Goal: Task Accomplishment & Management: Manage account settings

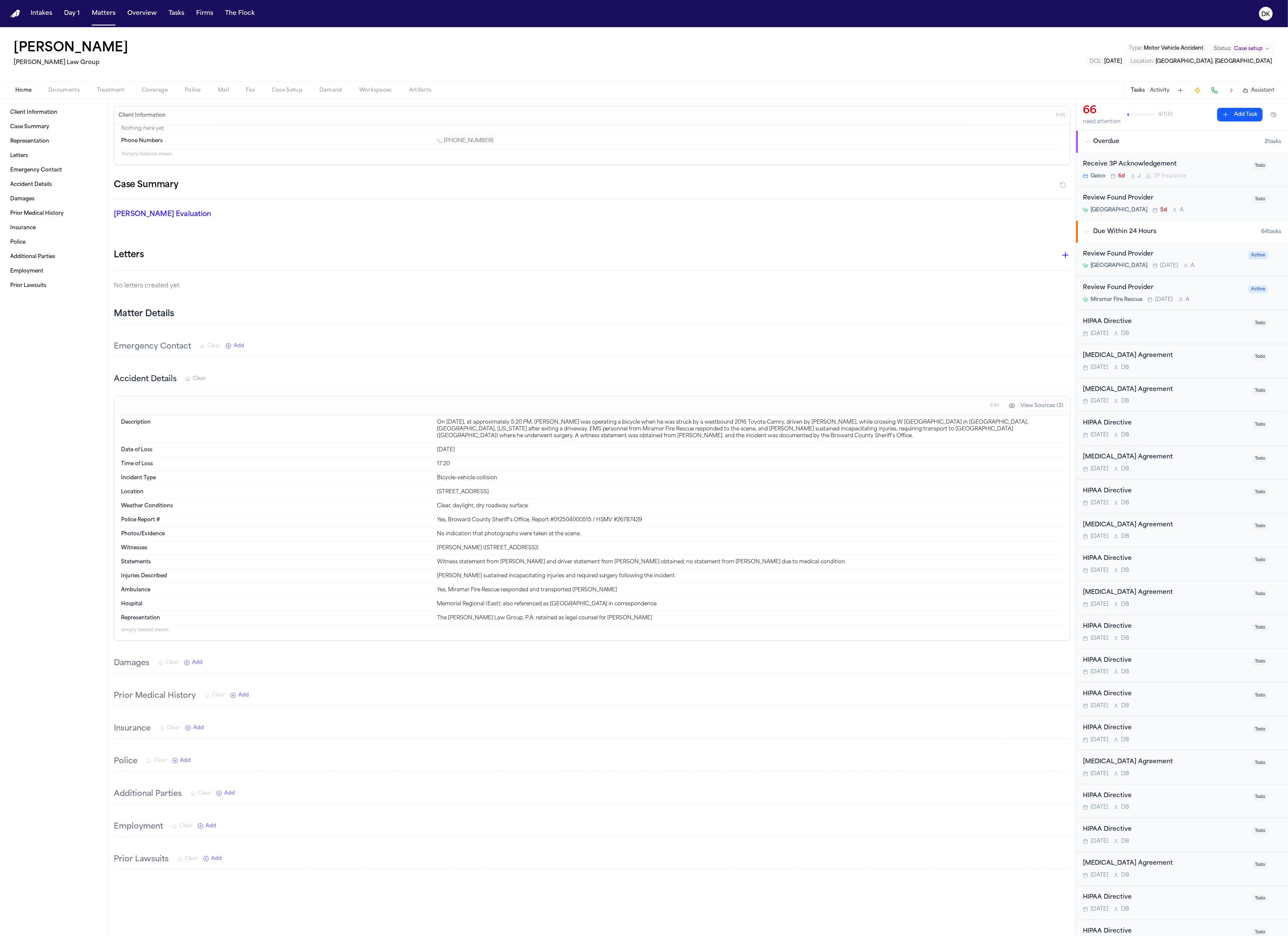
click at [1160, 91] on button "Activity" at bounding box center [1159, 90] width 20 height 7
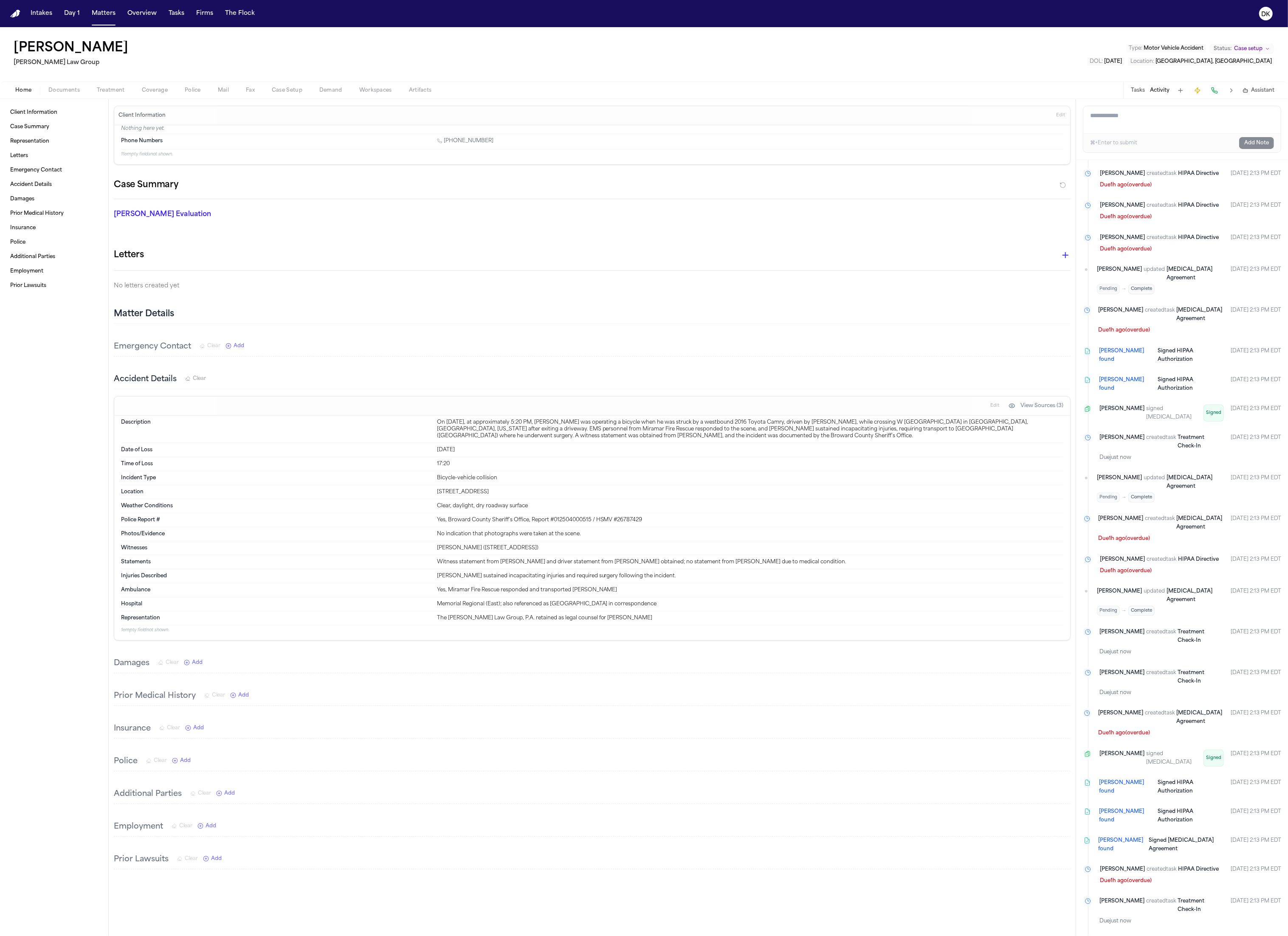
scroll to position [769, 0]
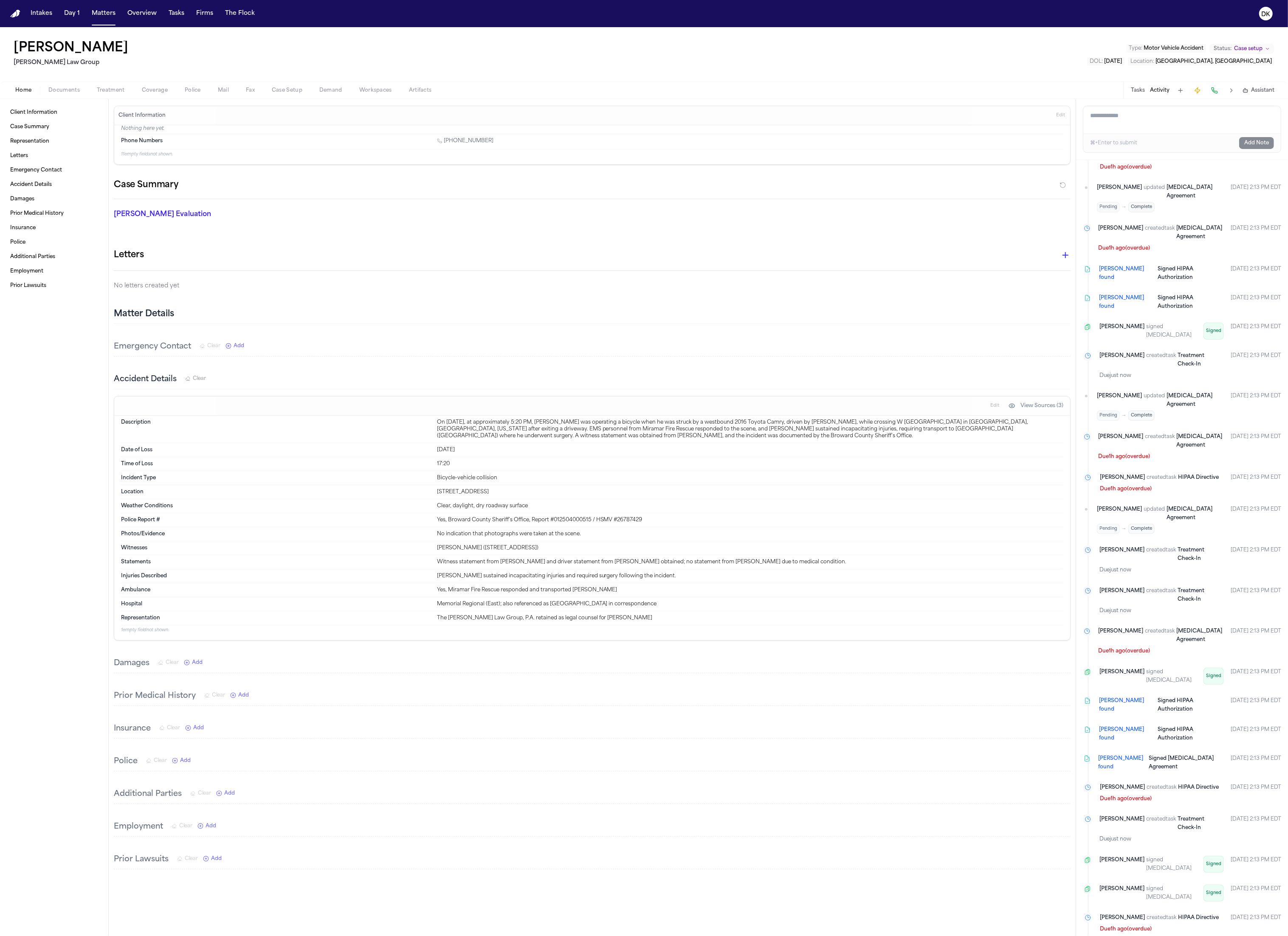
click at [1161, 90] on button "Activity" at bounding box center [1159, 90] width 20 height 7
click at [1137, 87] on button "Tasks" at bounding box center [1138, 90] width 14 height 7
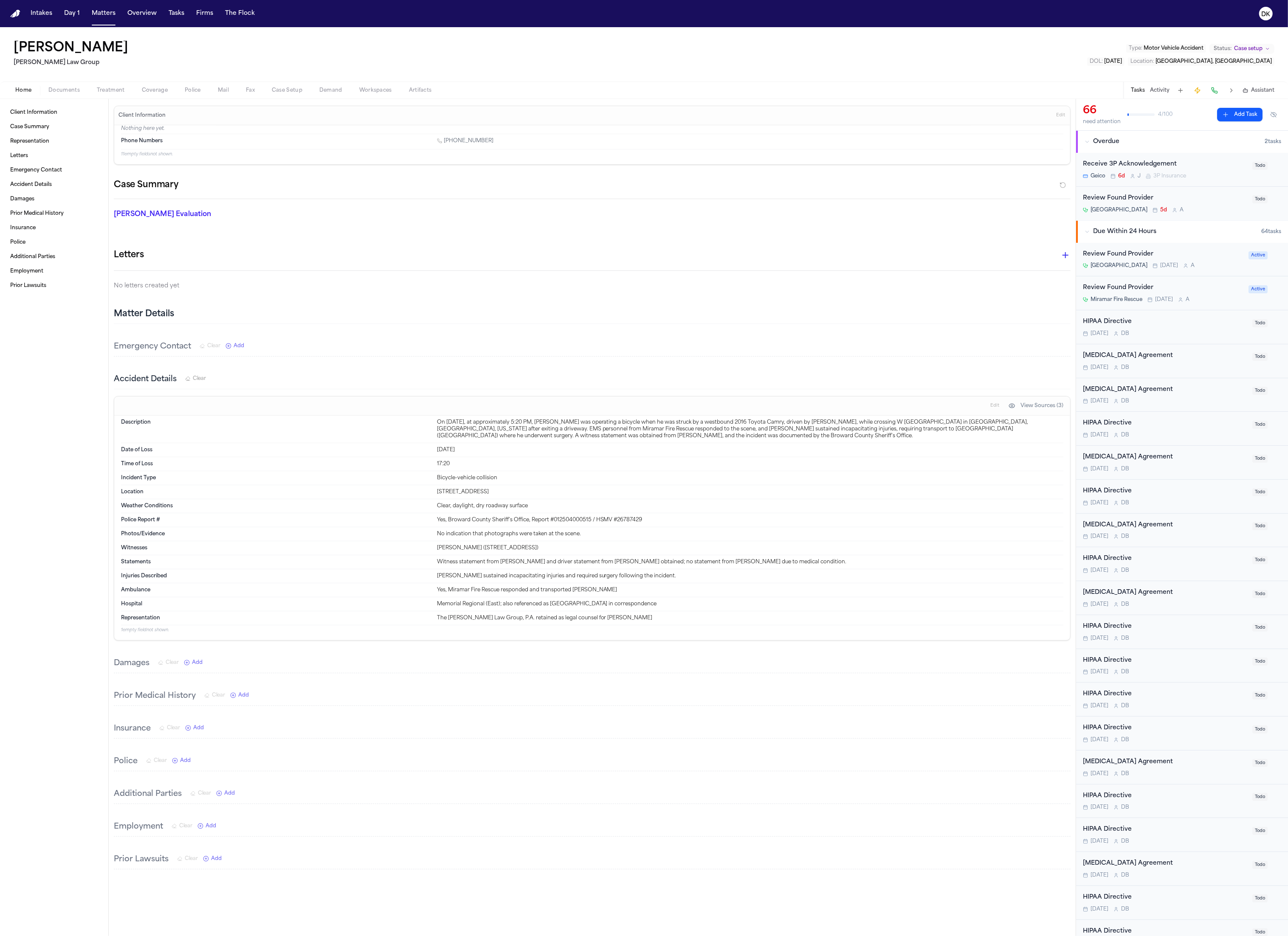
click at [1147, 91] on div "Tasks Activity Assistant" at bounding box center [1202, 90] width 158 height 17
click at [1151, 93] on button "Activity" at bounding box center [1159, 90] width 20 height 7
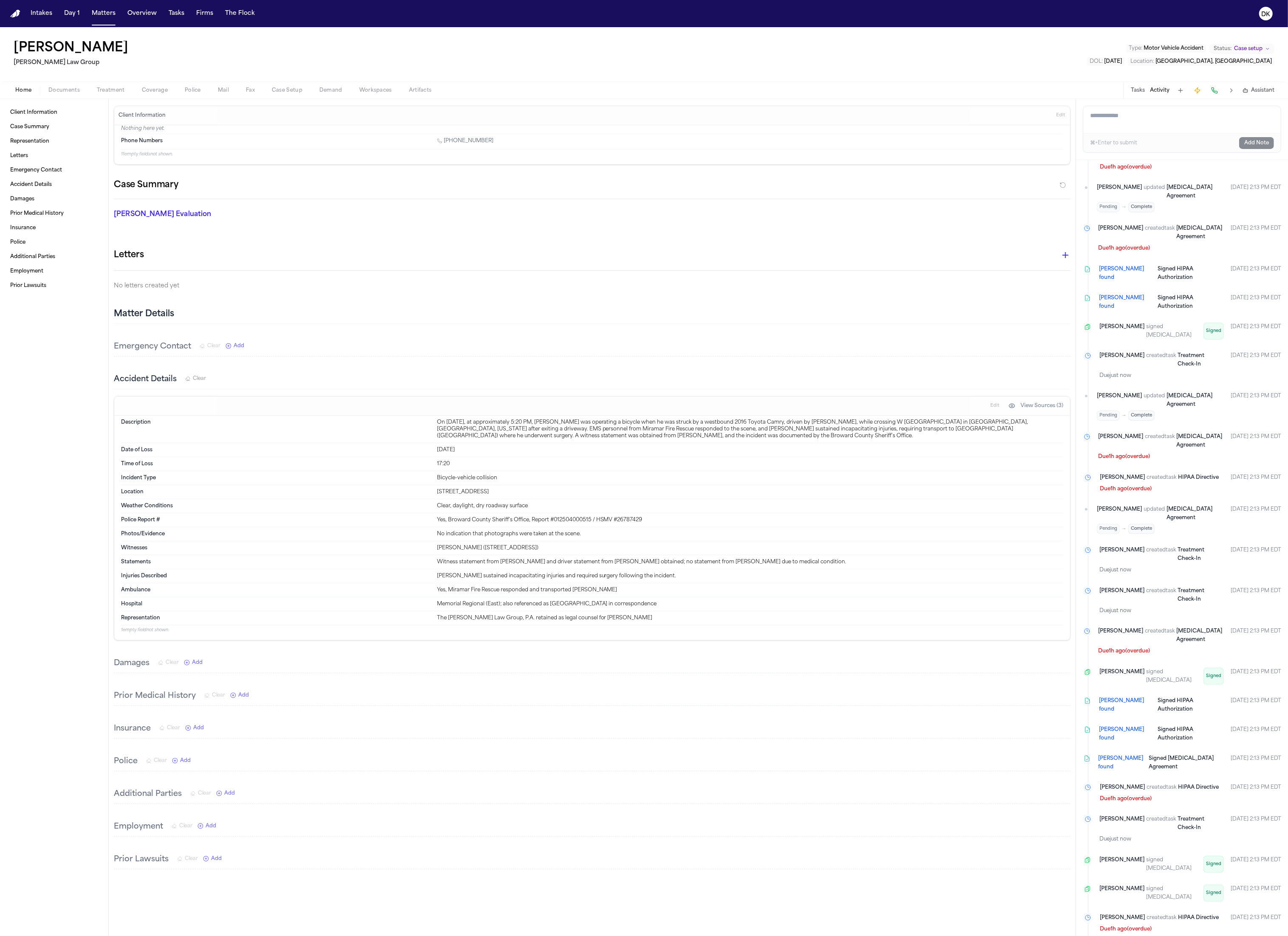
drag, startPoint x: 1169, startPoint y: 897, endPoint x: 1103, endPoint y: 881, distance: 67.9
click at [1103, 881] on ul "Finch created task Treatment Check-In Due just now Aug 28, 2025 2:14 PM EDT Fin…" at bounding box center [1182, 276] width 198 height 1724
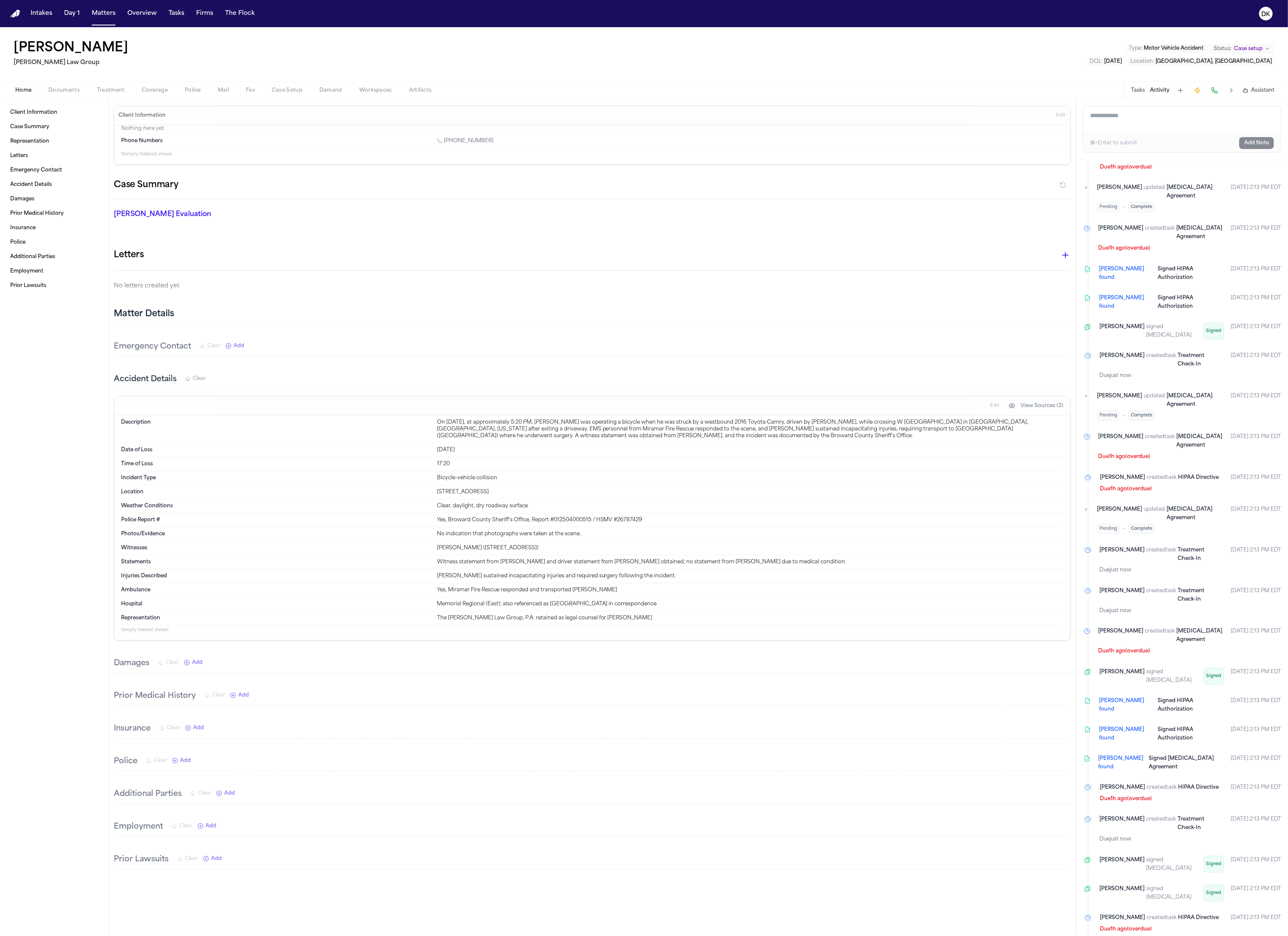
click at [1141, 93] on button "Tasks" at bounding box center [1138, 90] width 14 height 7
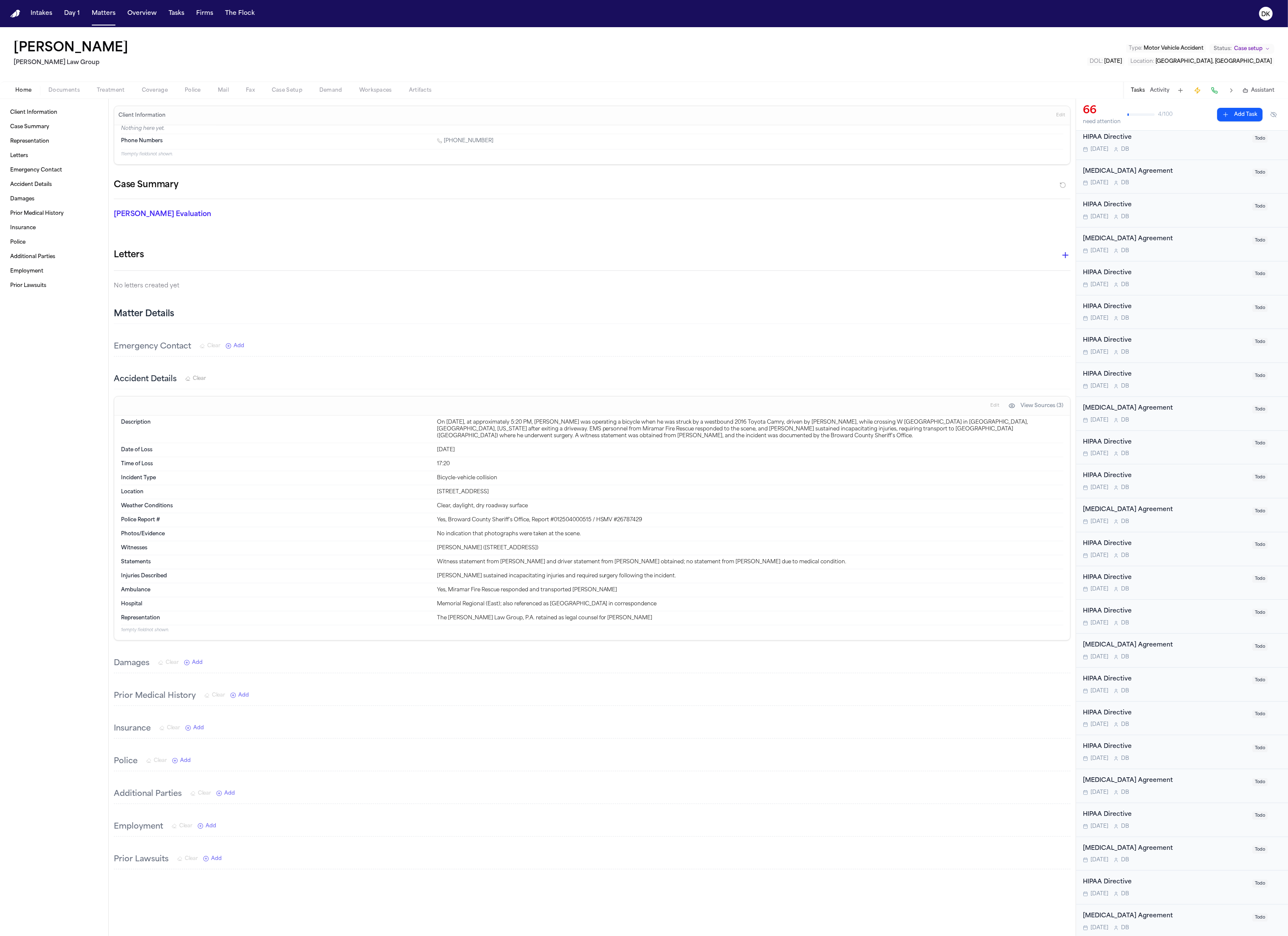
scroll to position [0, 0]
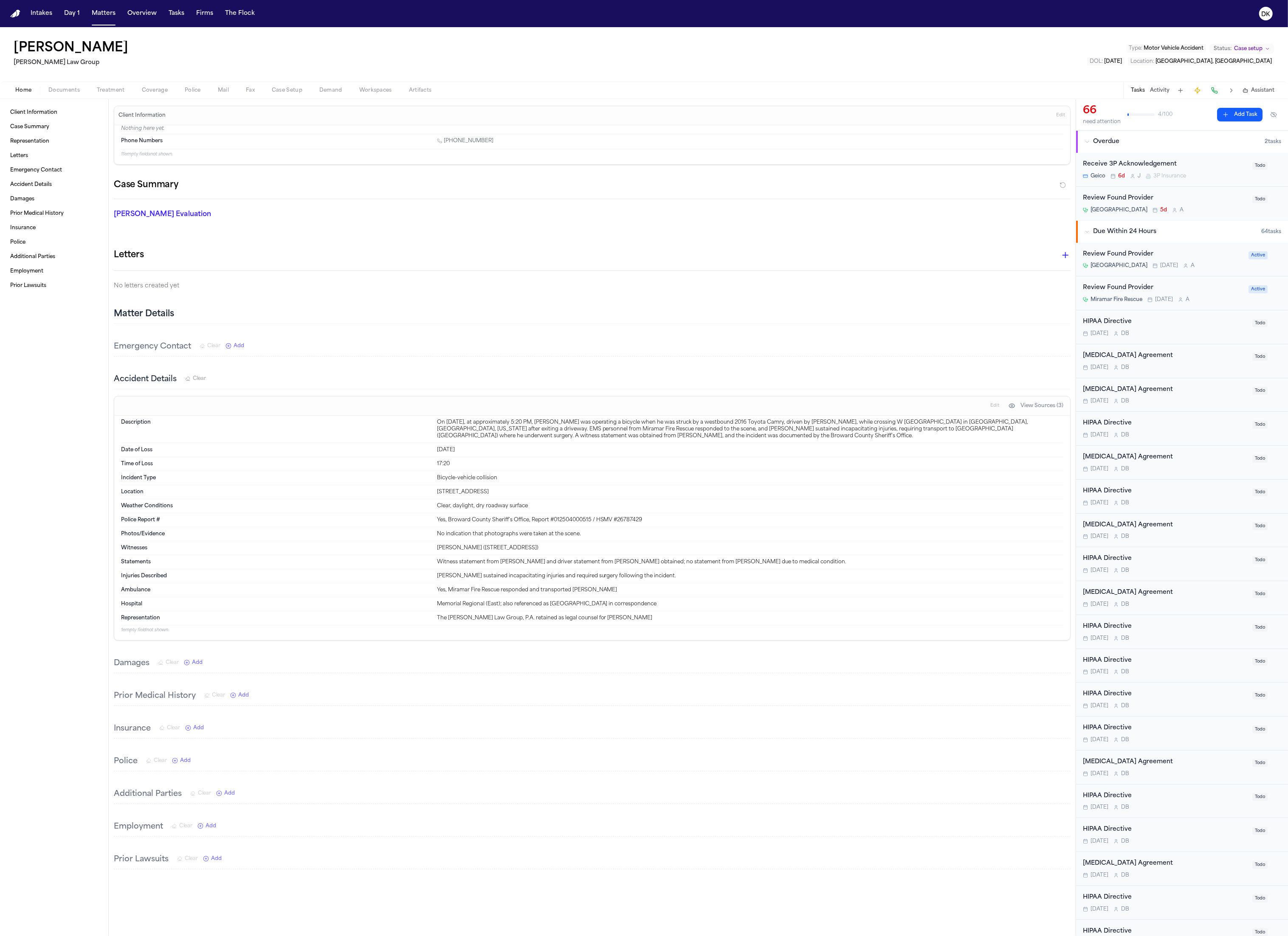
click at [1131, 456] on div "[MEDICAL_DATA] Agreement" at bounding box center [1164, 457] width 165 height 10
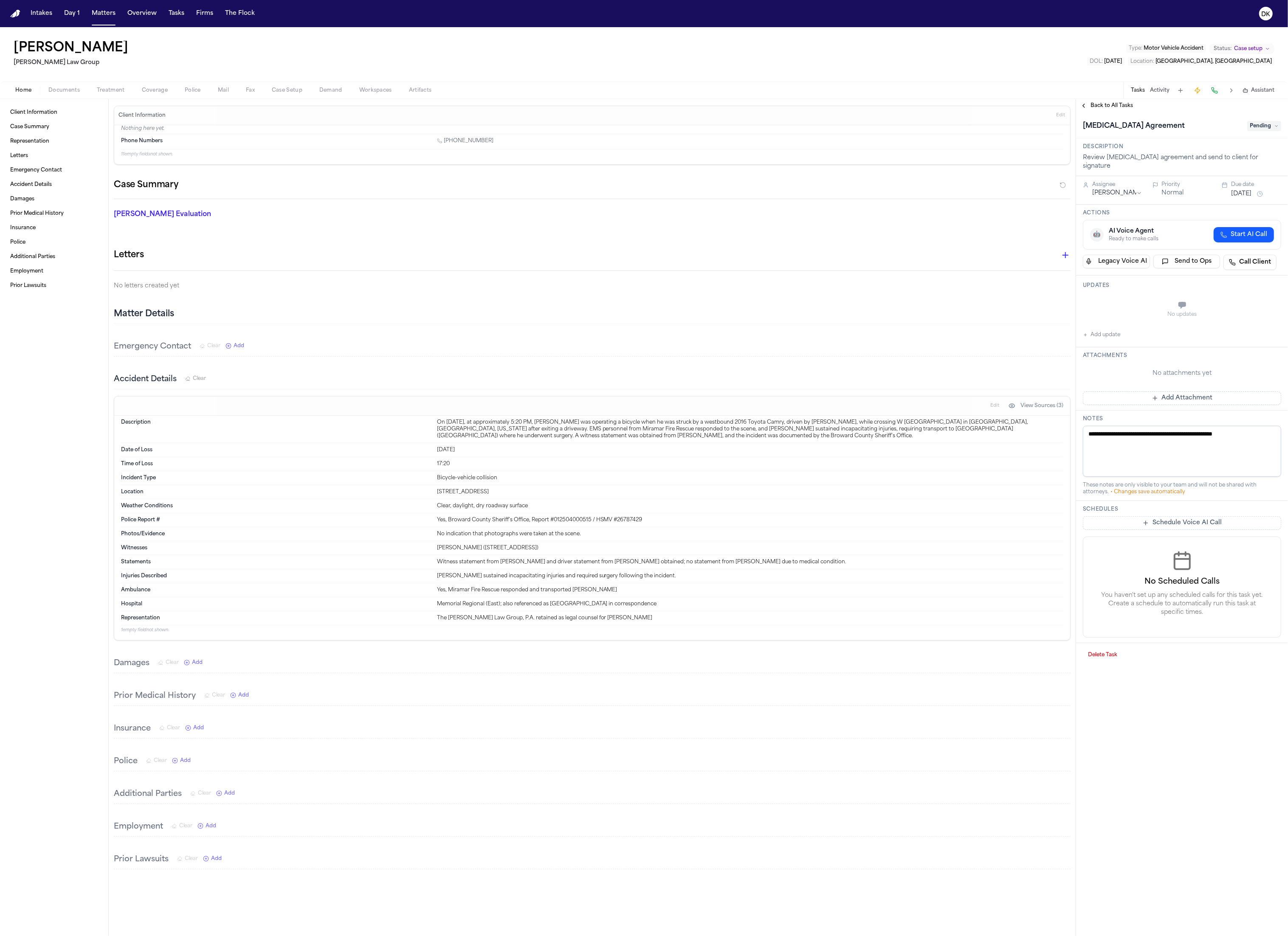
click at [1264, 124] on span "Pending" at bounding box center [1264, 126] width 34 height 10
click at [1241, 217] on div "Complete" at bounding box center [1234, 218] width 89 height 10
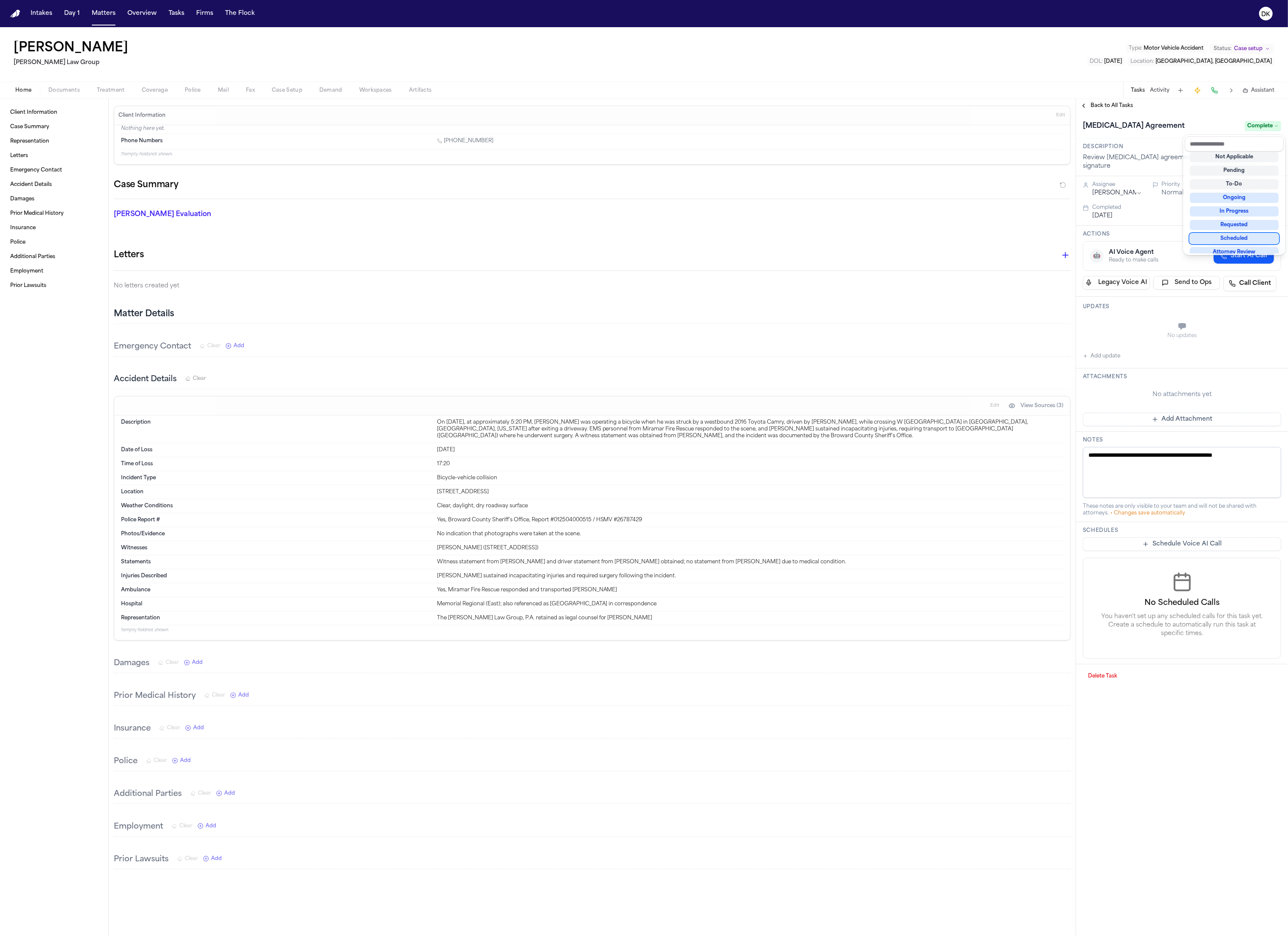
click at [716, 144] on div "Client Information Case Summary Representation Letters Emergency Contact Accide…" at bounding box center [644, 517] width 1288 height 837
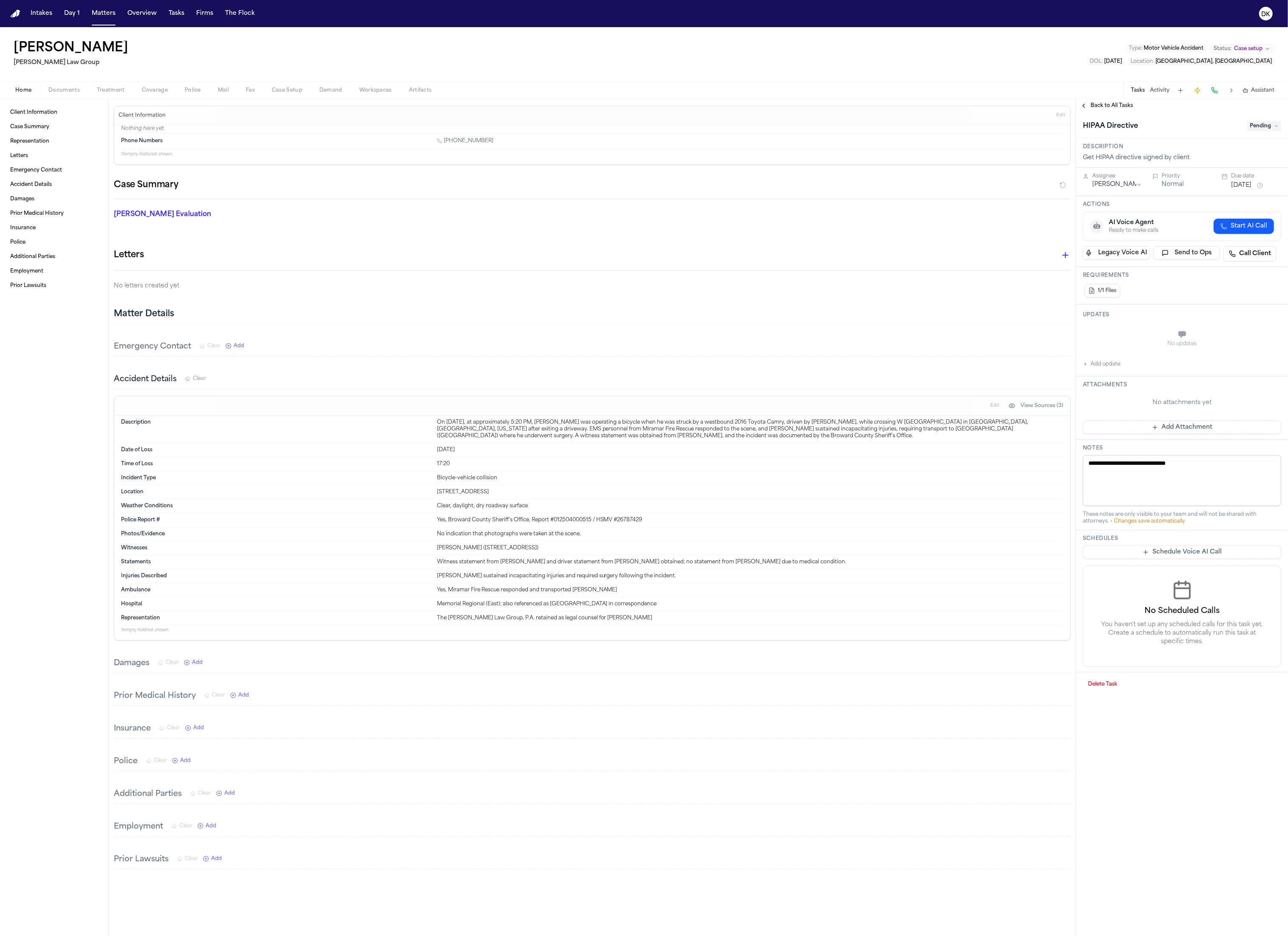
click at [196, 91] on span "Police" at bounding box center [192, 90] width 16 height 7
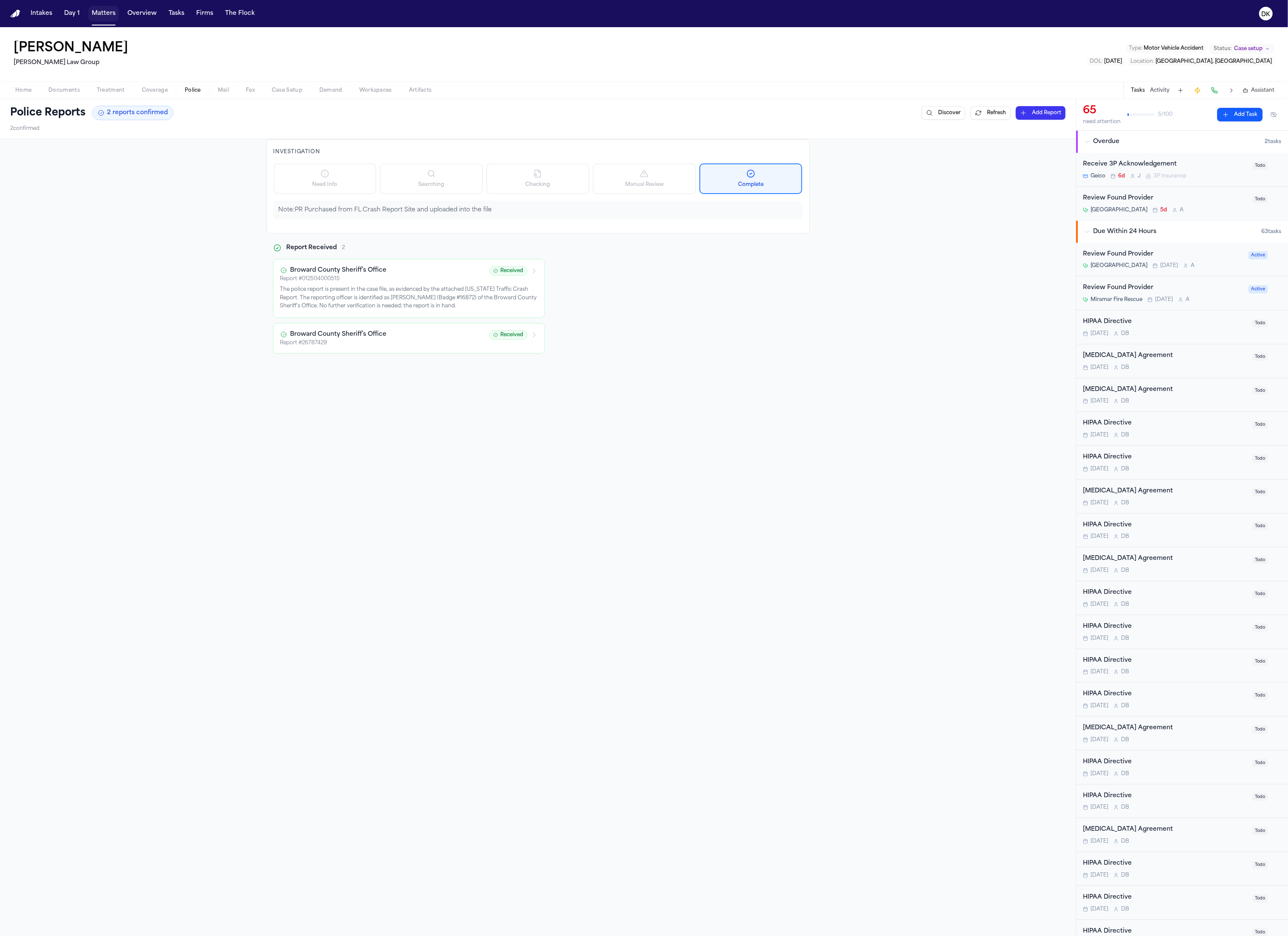
click at [102, 14] on button "Matters" at bounding box center [103, 14] width 30 height 15
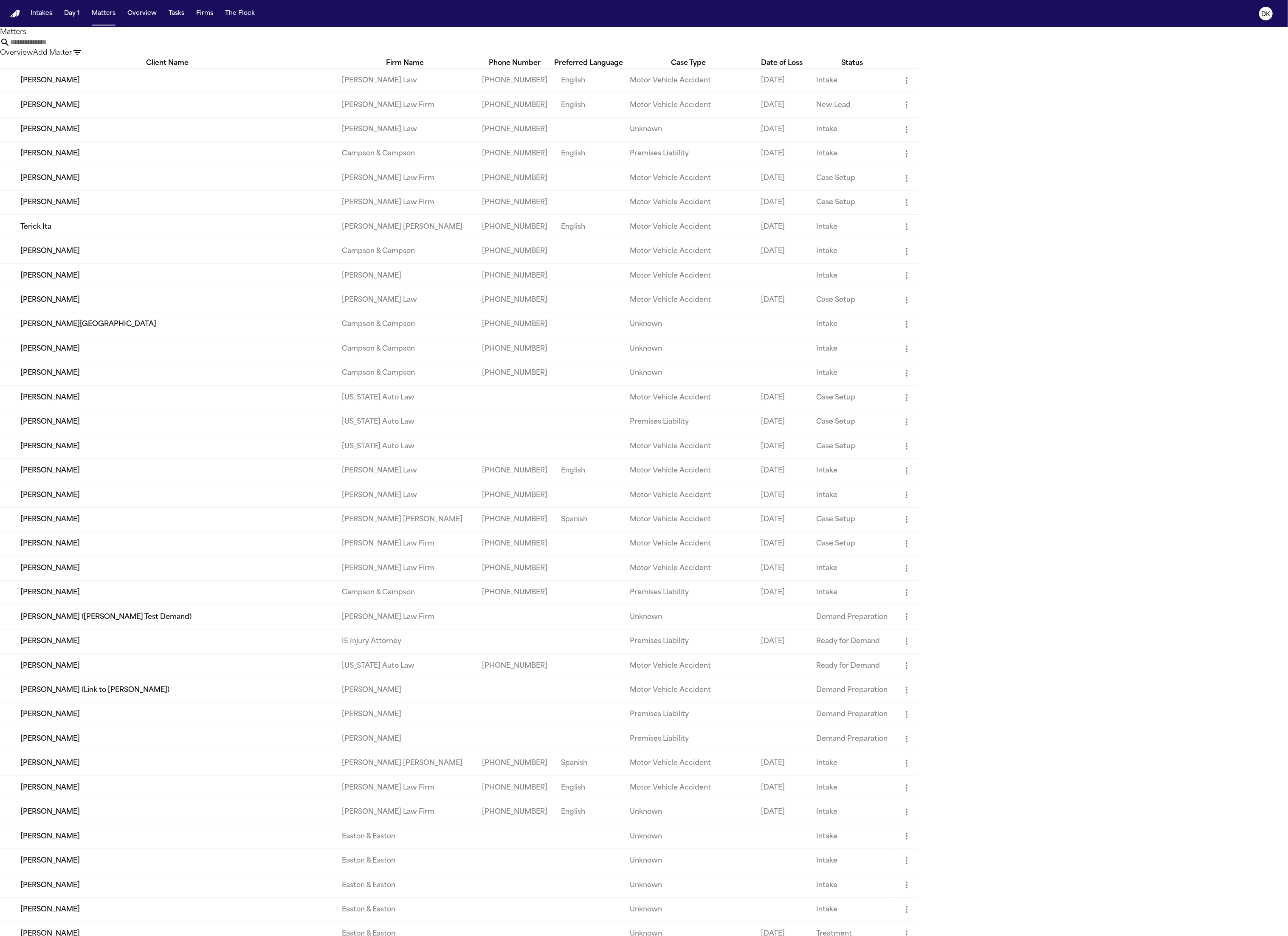
click at [106, 113] on td "[PERSON_NAME]" at bounding box center [168, 105] width 335 height 24
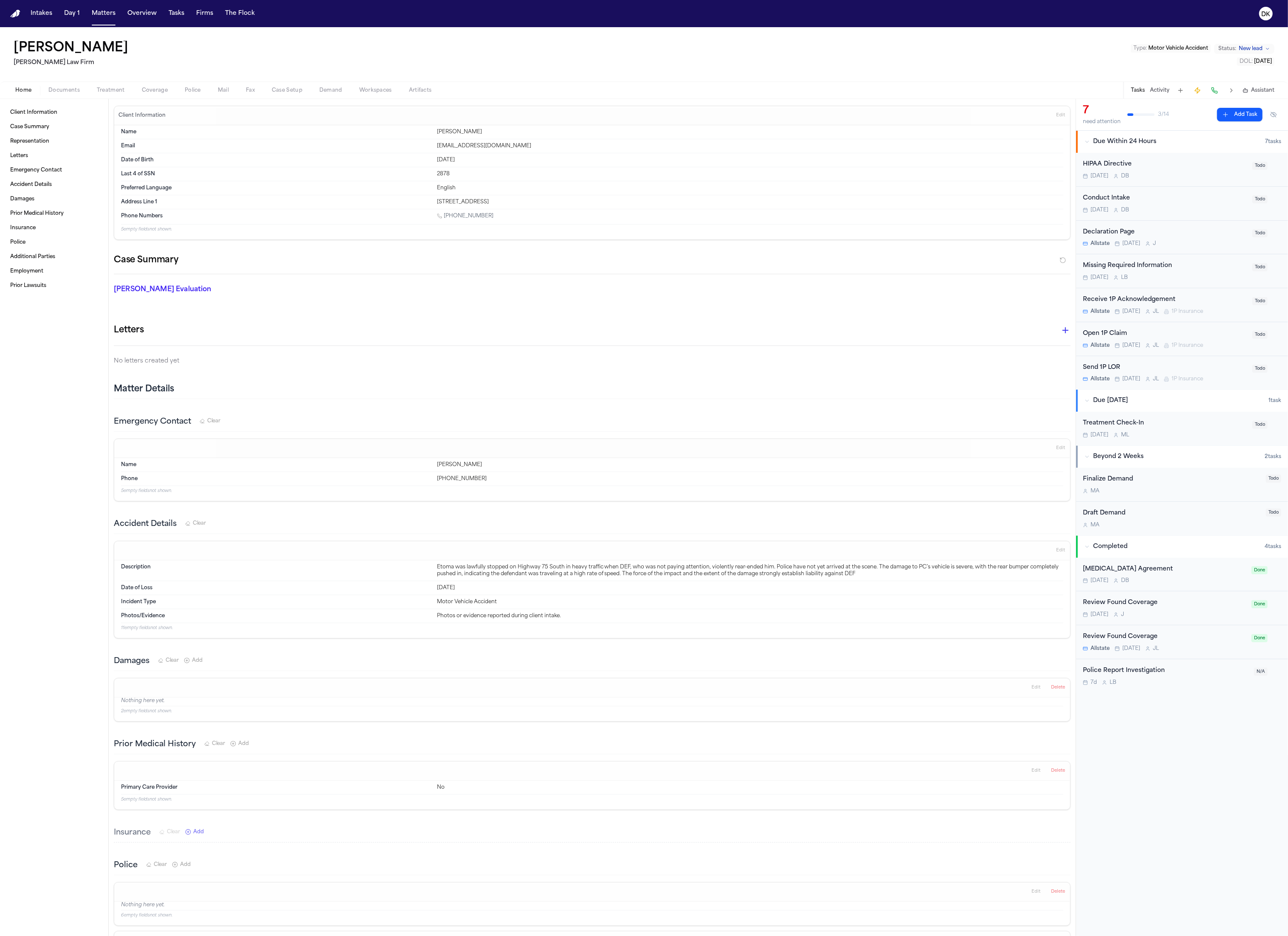
click at [185, 94] on span "button" at bounding box center [192, 94] width 26 height 1
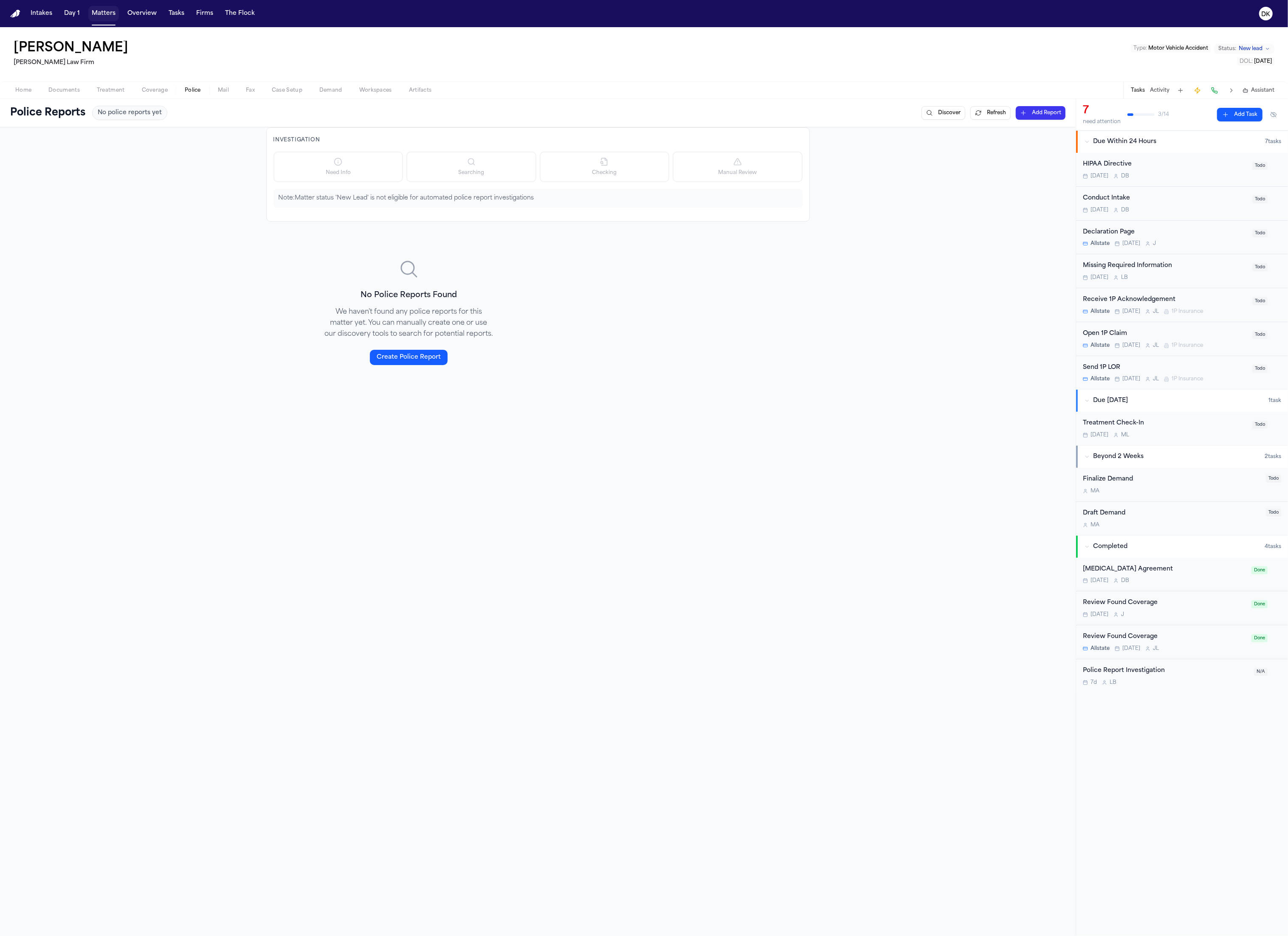
click at [108, 12] on button "Matters" at bounding box center [103, 14] width 30 height 15
